Goal: Information Seeking & Learning: Find contact information

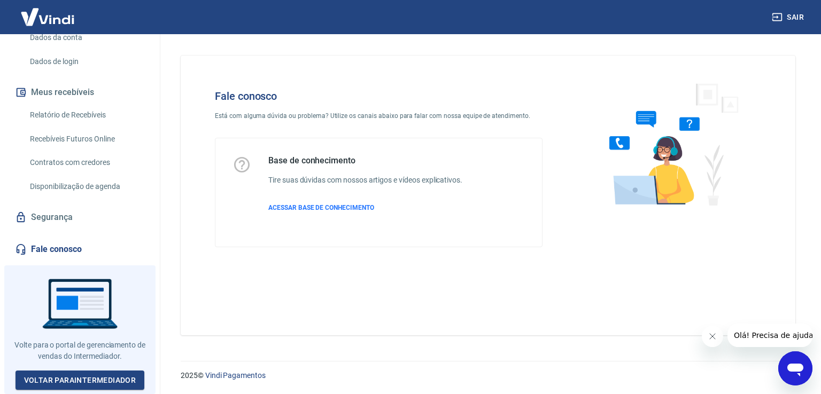
scroll to position [170, 0]
click at [71, 254] on link "Fale conosco" at bounding box center [80, 250] width 134 height 24
click at [358, 206] on span "ACESSAR BASE DE CONHECIMENTO" at bounding box center [321, 207] width 106 height 7
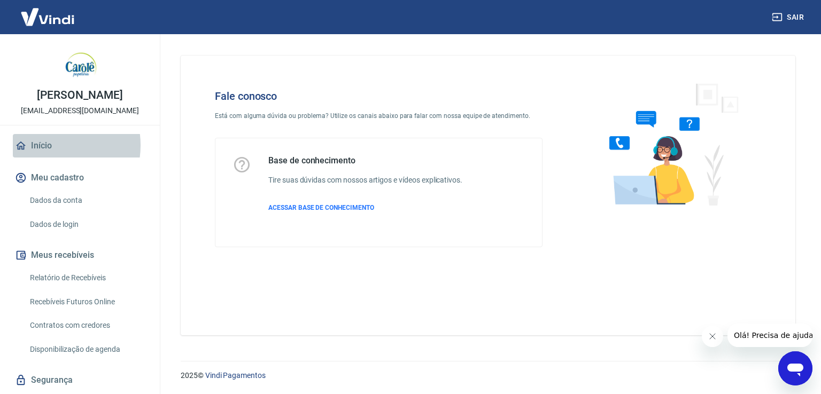
click at [47, 157] on link "Início" at bounding box center [80, 146] width 134 height 24
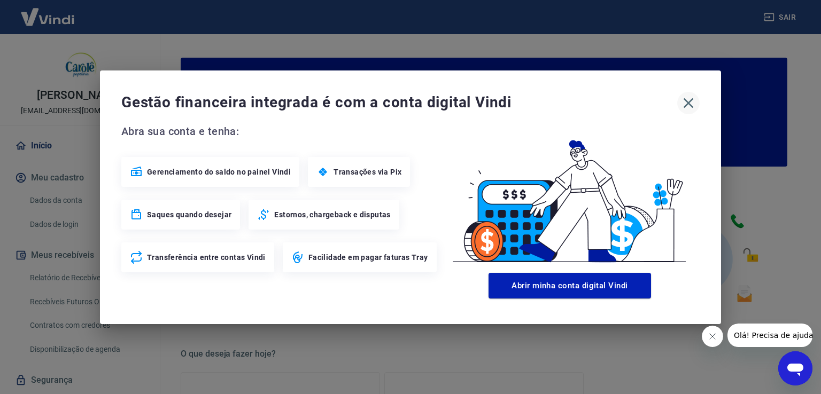
click at [688, 104] on icon "button" at bounding box center [688, 103] width 17 height 17
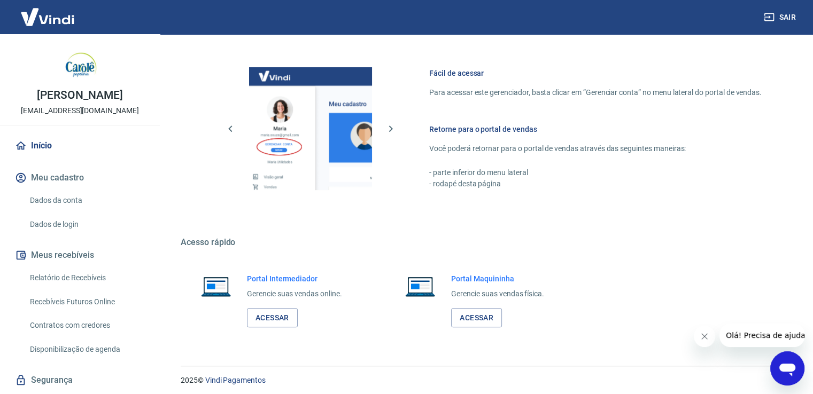
scroll to position [560, 0]
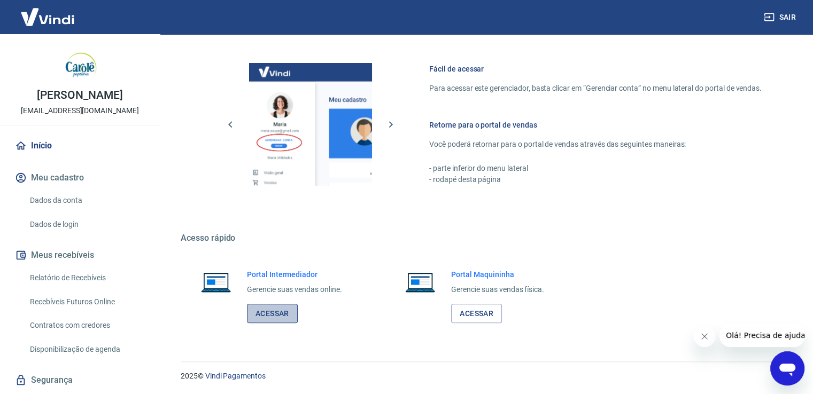
click at [286, 321] on link "Acessar" at bounding box center [272, 314] width 51 height 20
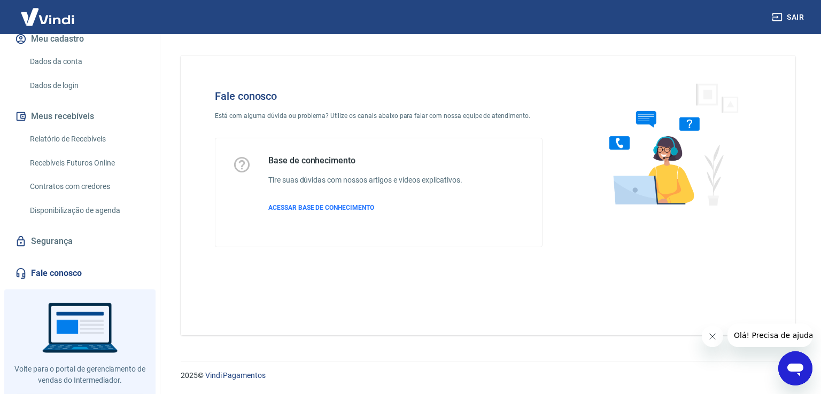
scroll to position [170, 0]
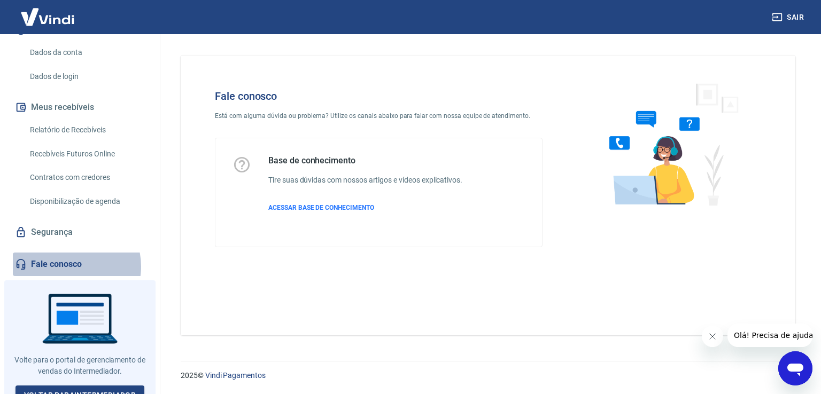
click at [69, 255] on link "Fale conosco" at bounding box center [80, 265] width 134 height 24
click at [50, 255] on link "Fale conosco" at bounding box center [80, 265] width 134 height 24
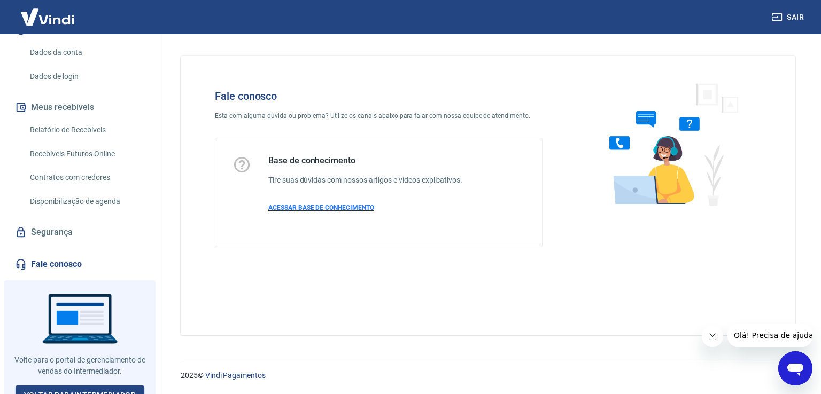
click at [305, 210] on span "ACESSAR BASE DE CONHECIMENTO" at bounding box center [321, 207] width 106 height 7
